Goal: Information Seeking & Learning: Learn about a topic

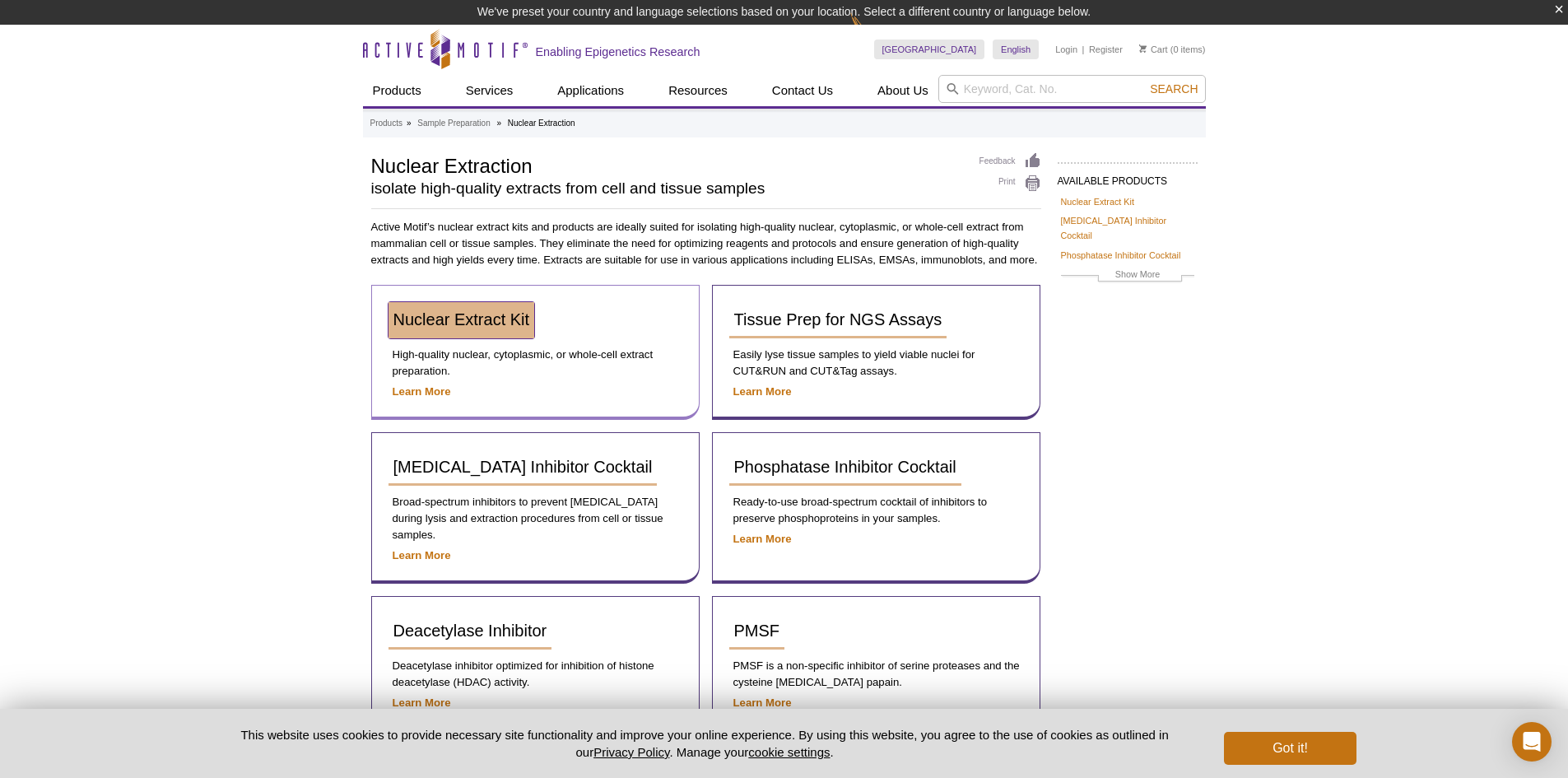
click at [480, 318] on span "Nuclear Extract Kit" at bounding box center [461, 319] width 137 height 18
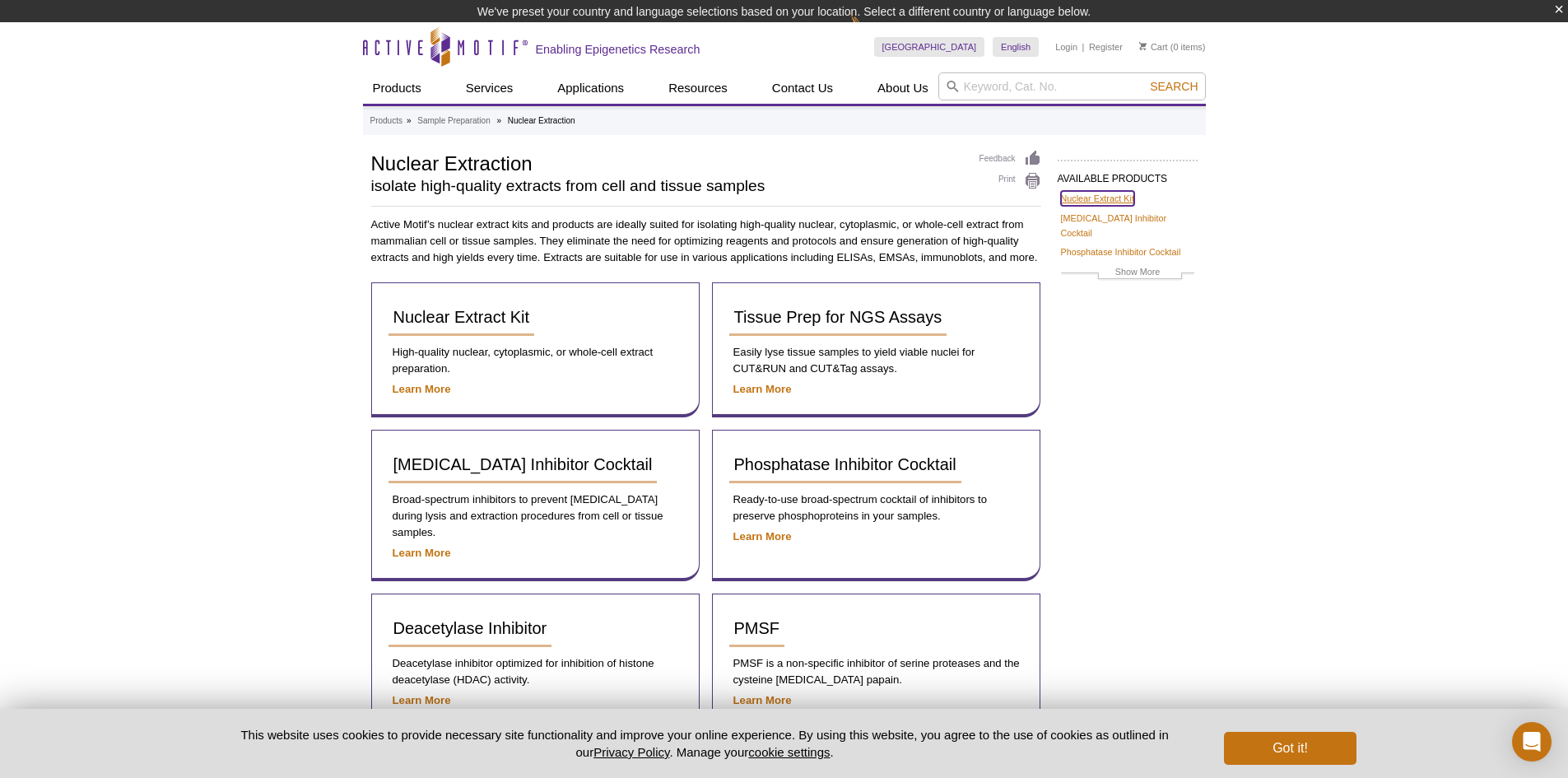
click at [1102, 195] on link "Nuclear Extract Kit" at bounding box center [1098, 198] width 73 height 15
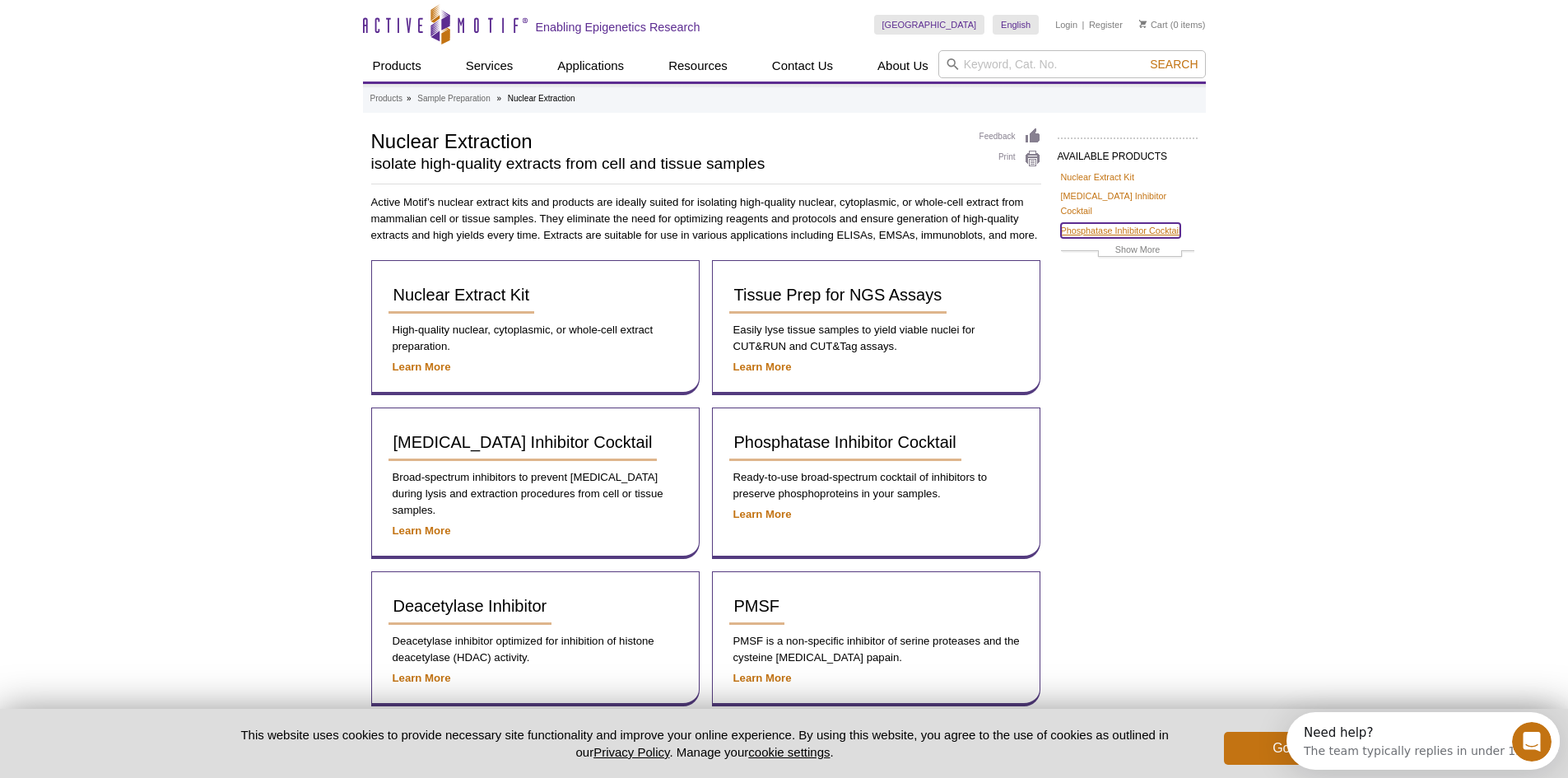
click at [1068, 223] on link "Phosphatase Inhibitor Cocktail" at bounding box center [1121, 230] width 120 height 15
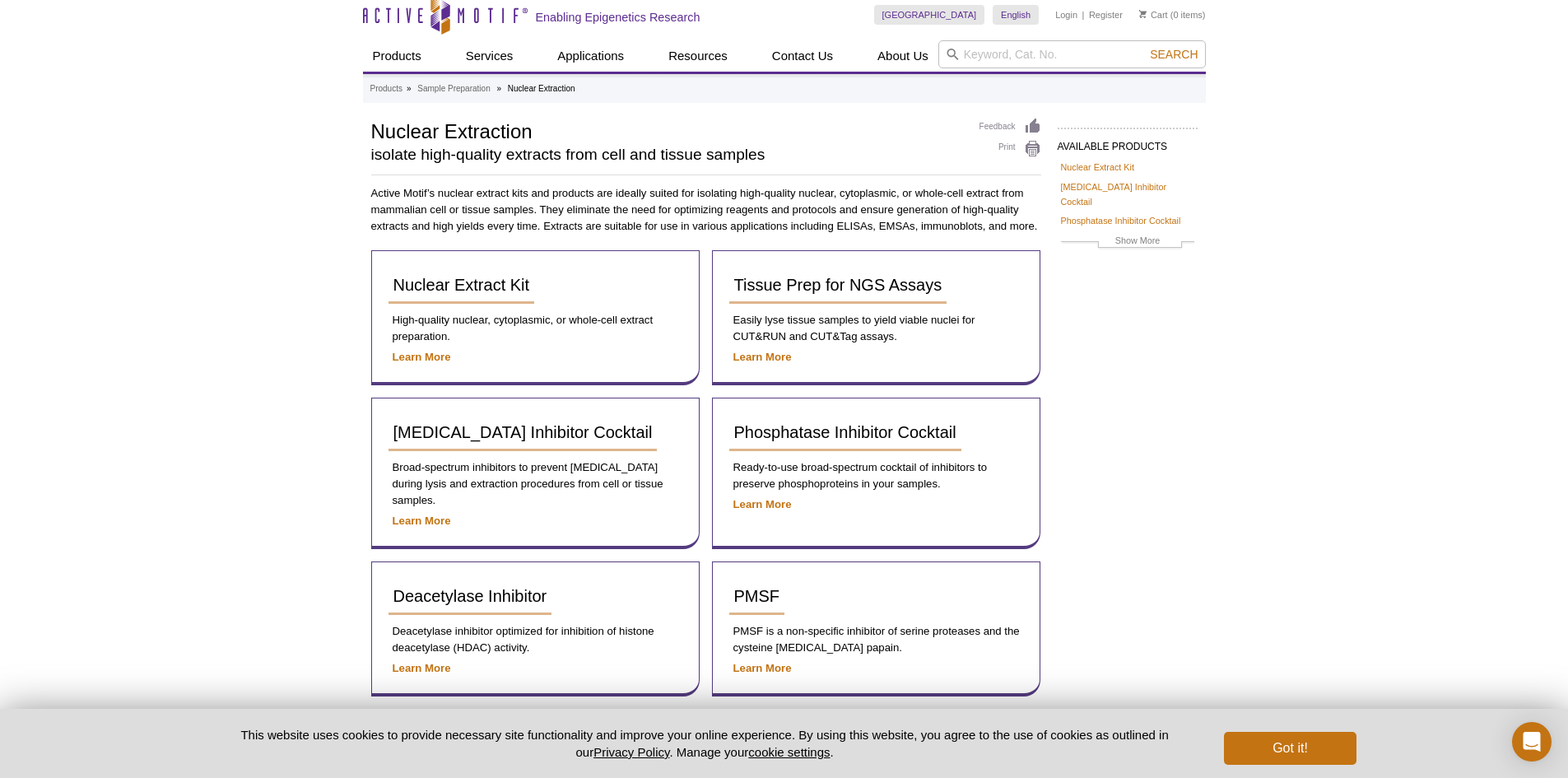
scroll to position [12, 0]
click at [441, 660] on strong "Learn More" at bounding box center [421, 666] width 58 height 13
click at [461, 585] on span "Deacetylase Inhibitor" at bounding box center [470, 594] width 154 height 18
click at [487, 585] on span "Deacetylase Inhibitor" at bounding box center [470, 594] width 154 height 18
click at [1303, 740] on button "Got it!" at bounding box center [1290, 748] width 132 height 33
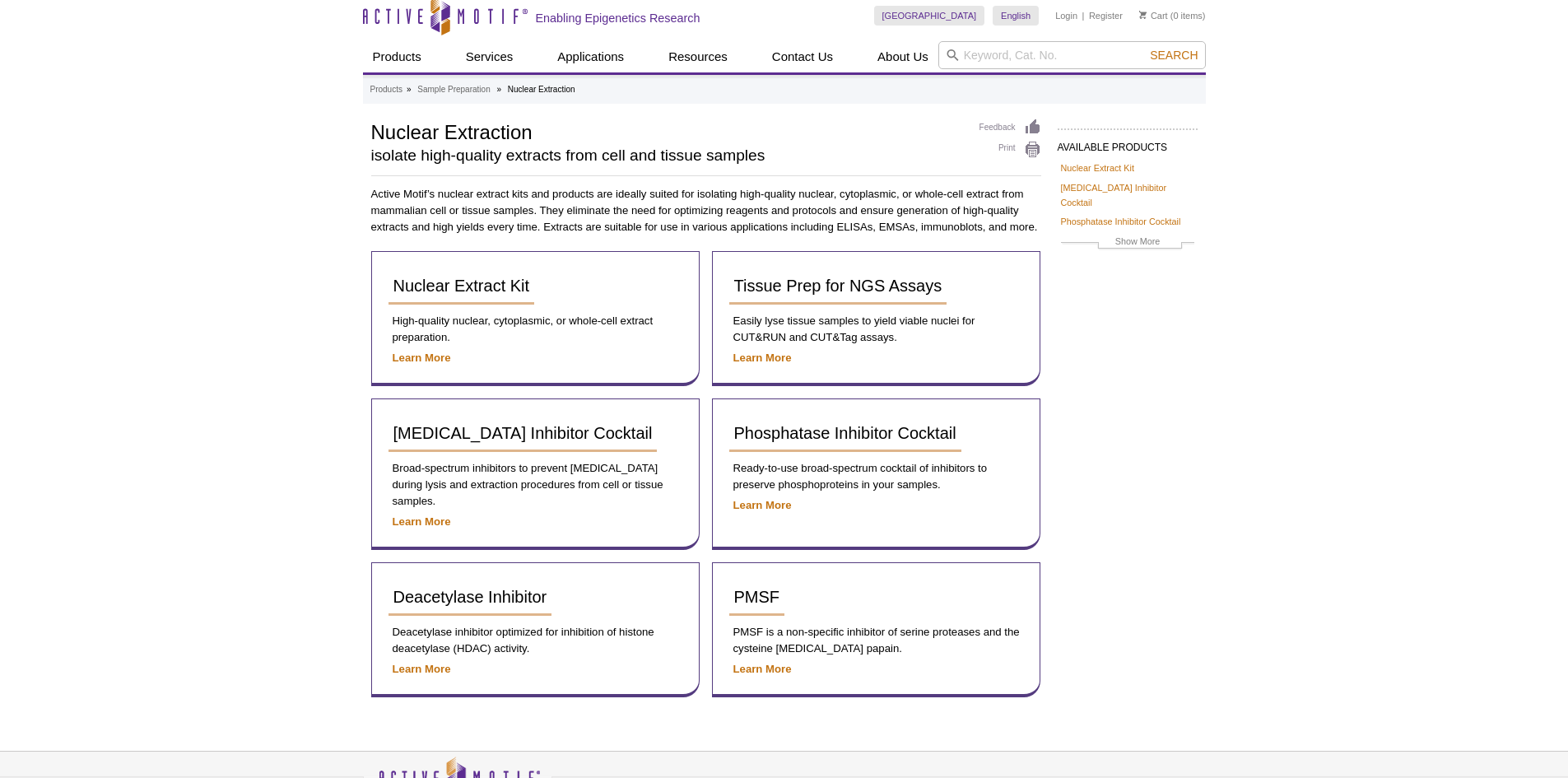
scroll to position [12, 0]
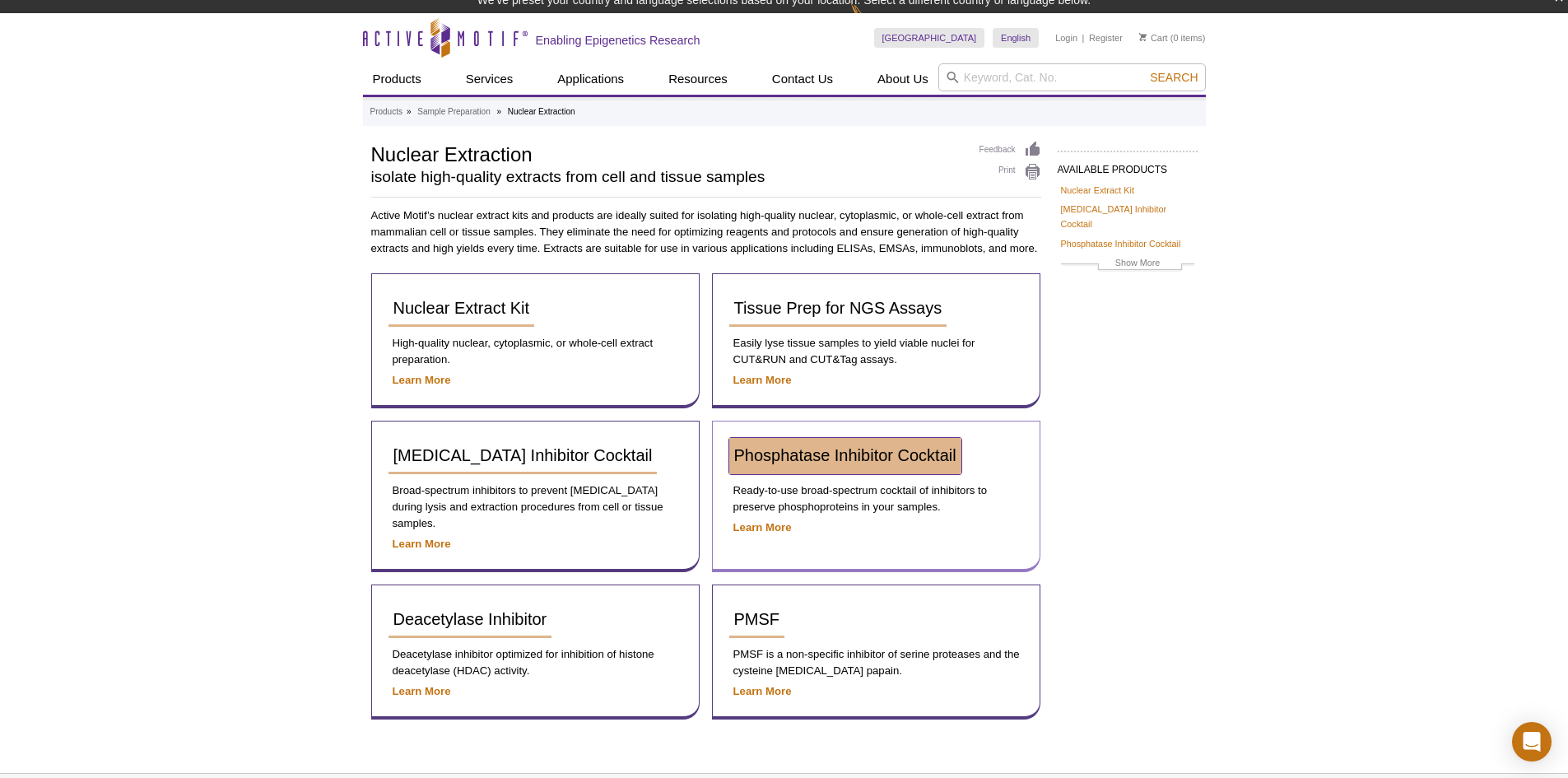
drag, startPoint x: 870, startPoint y: 454, endPoint x: 880, endPoint y: 455, distance: 10.0
click at [870, 454] on span "Phosphatase Inhibitor Cocktail" at bounding box center [845, 455] width 222 height 18
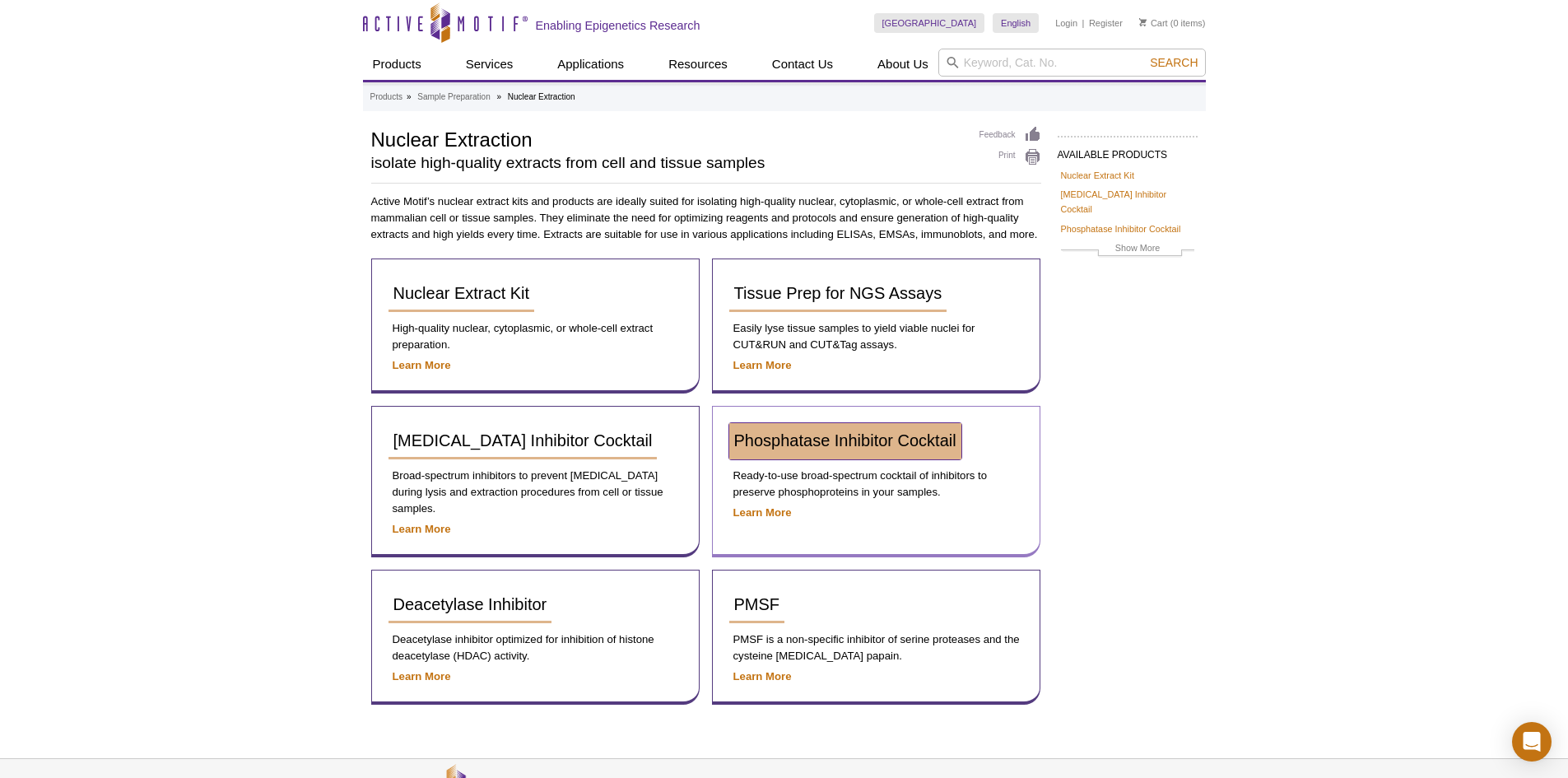
scroll to position [4, 0]
